Goal: Navigation & Orientation: Find specific page/section

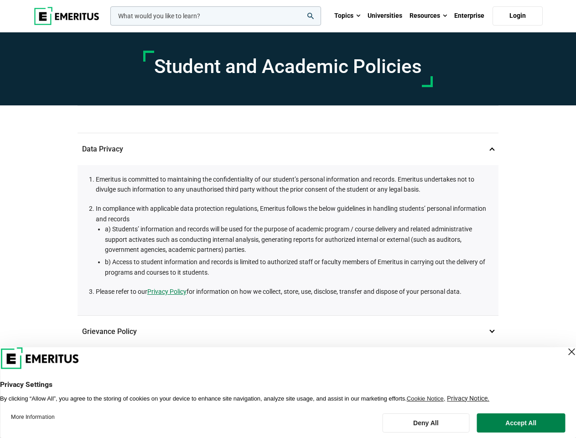
click at [288, 219] on li "In compliance with applicable data protection regulations, Emeritus follows the…" at bounding box center [293, 241] width 394 height 74
click at [216, 16] on input "woocommerce-product-search-field-0" at bounding box center [215, 15] width 211 height 19
click at [428, 16] on link "Resources" at bounding box center [428, 16] width 45 height 32
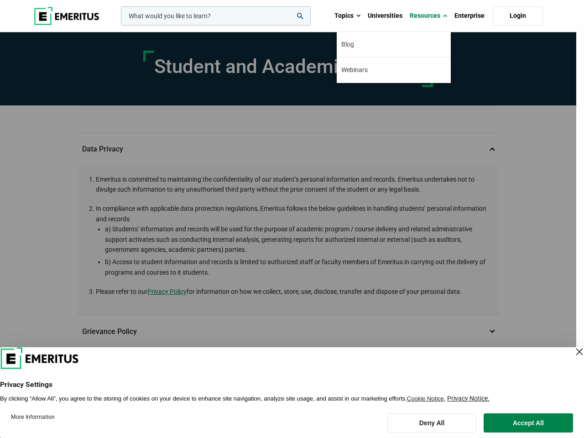
click at [288, 26] on div "leadership marketing project management data science product management" at bounding box center [215, 15] width 192 height 19
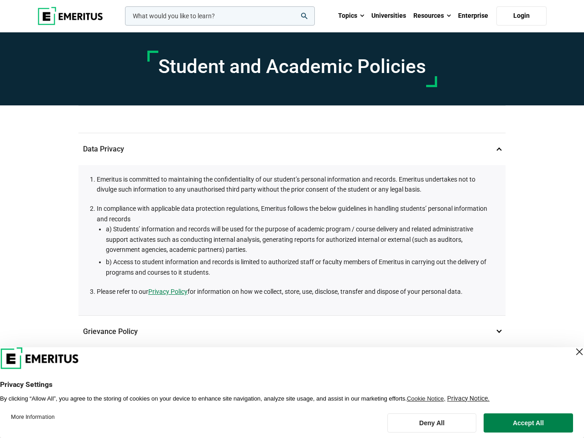
click at [288, 331] on p "Grievance Policy 2" at bounding box center [291, 332] width 427 height 32
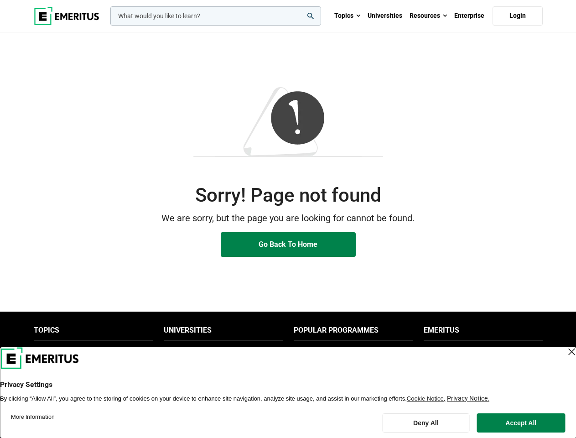
click at [288, 219] on p "We are sorry, but the page you are looking for cannot be found." at bounding box center [288, 218] width 509 height 14
click at [216, 16] on input "woocommerce-product-search-field-0" at bounding box center [215, 15] width 211 height 19
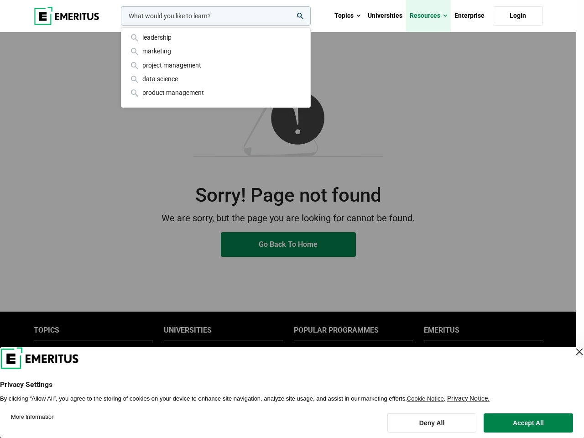
click at [428, 16] on link "Resources" at bounding box center [428, 16] width 45 height 32
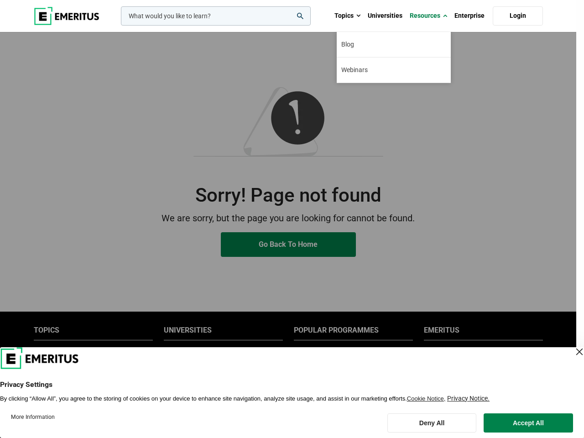
click at [223, 26] on div "leadership marketing project management data science product management" at bounding box center [215, 15] width 192 height 19
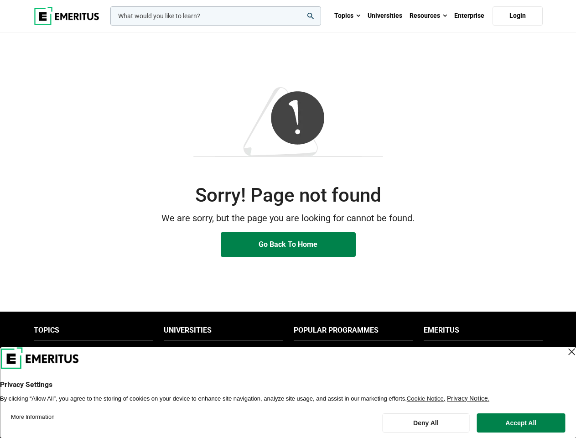
click at [353, 333] on li "Popular Programmes" at bounding box center [353, 332] width 119 height 15
click at [483, 333] on li "Emeritus" at bounding box center [483, 332] width 119 height 15
